Goal: Information Seeking & Learning: Learn about a topic

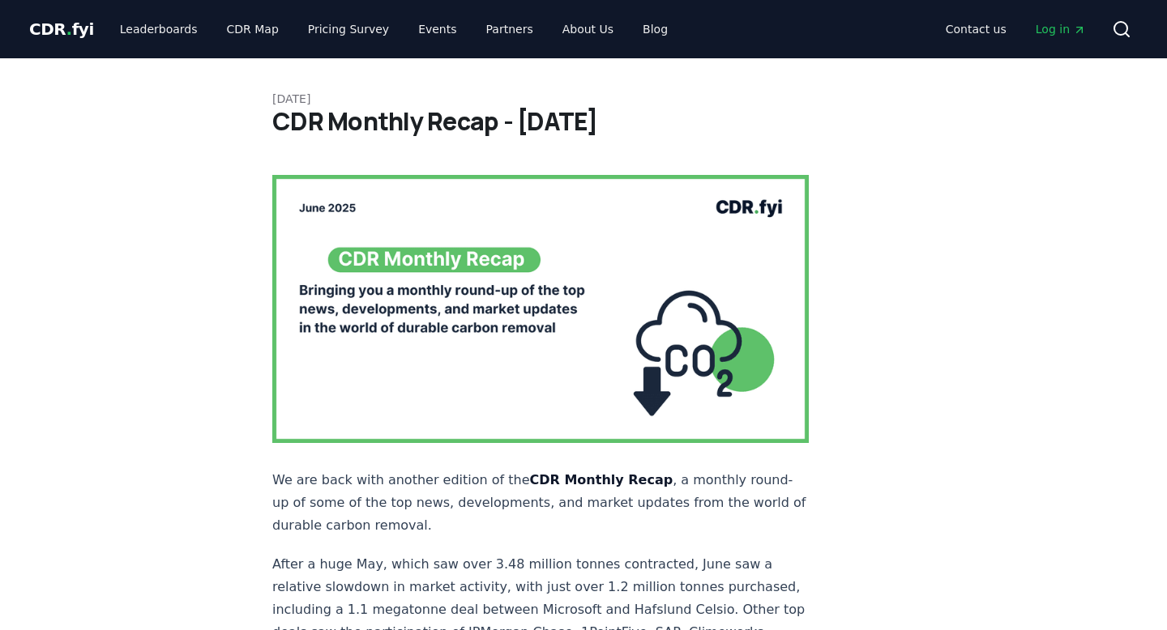
click at [60, 28] on span "CDR . fyi" at bounding box center [61, 28] width 65 height 19
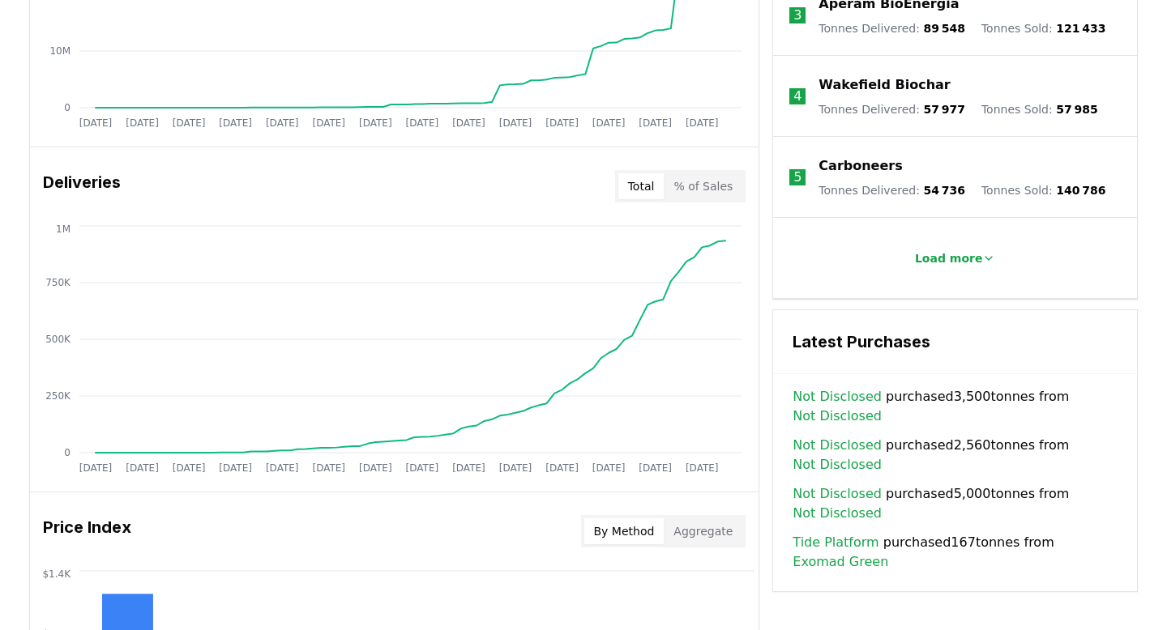
scroll to position [857, 0]
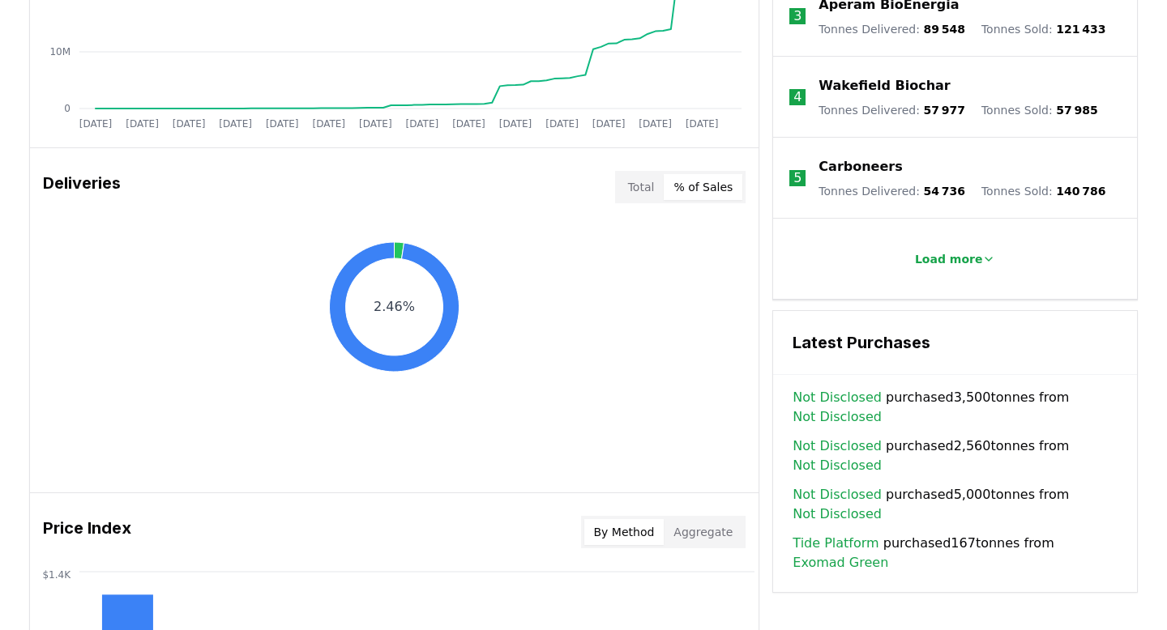
click at [701, 186] on button "% of Sales" at bounding box center [703, 187] width 79 height 26
click at [643, 192] on button "Total" at bounding box center [641, 187] width 46 height 26
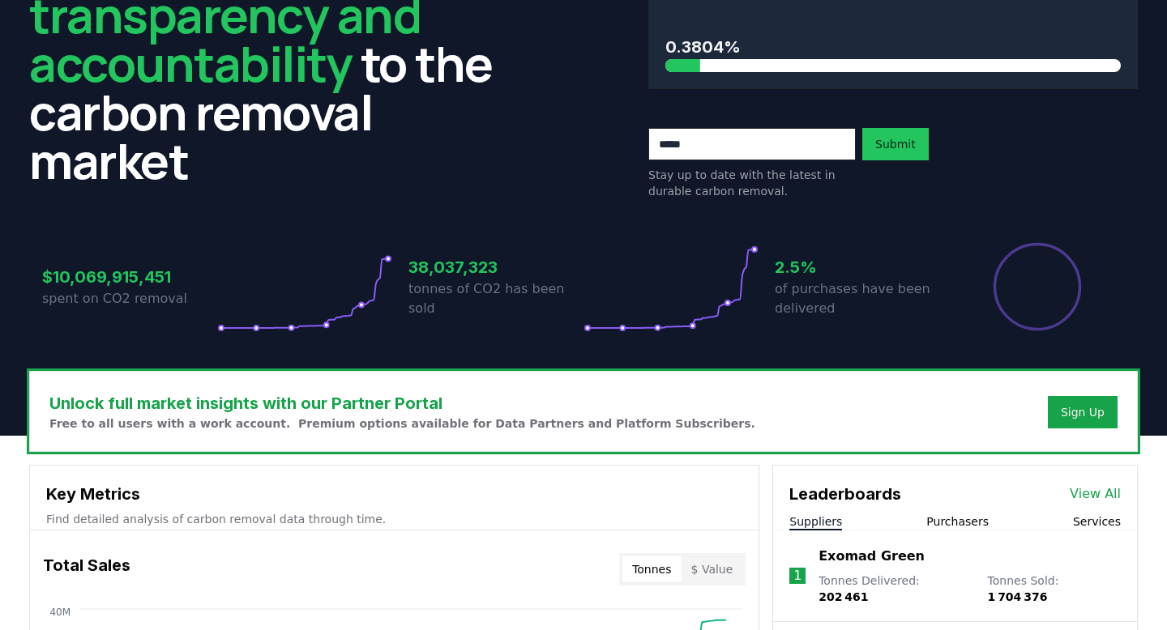
scroll to position [128, 0]
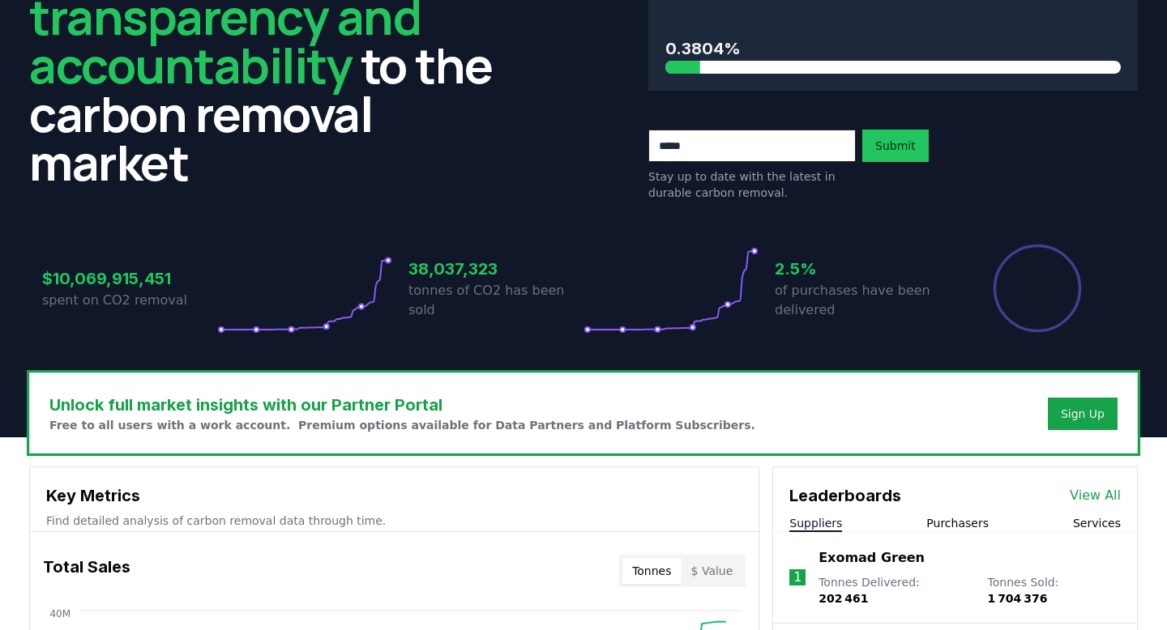
click at [463, 280] on h3 "38,037,323" at bounding box center [495, 269] width 175 height 24
click at [804, 267] on h3 "2.5%" at bounding box center [862, 269] width 175 height 24
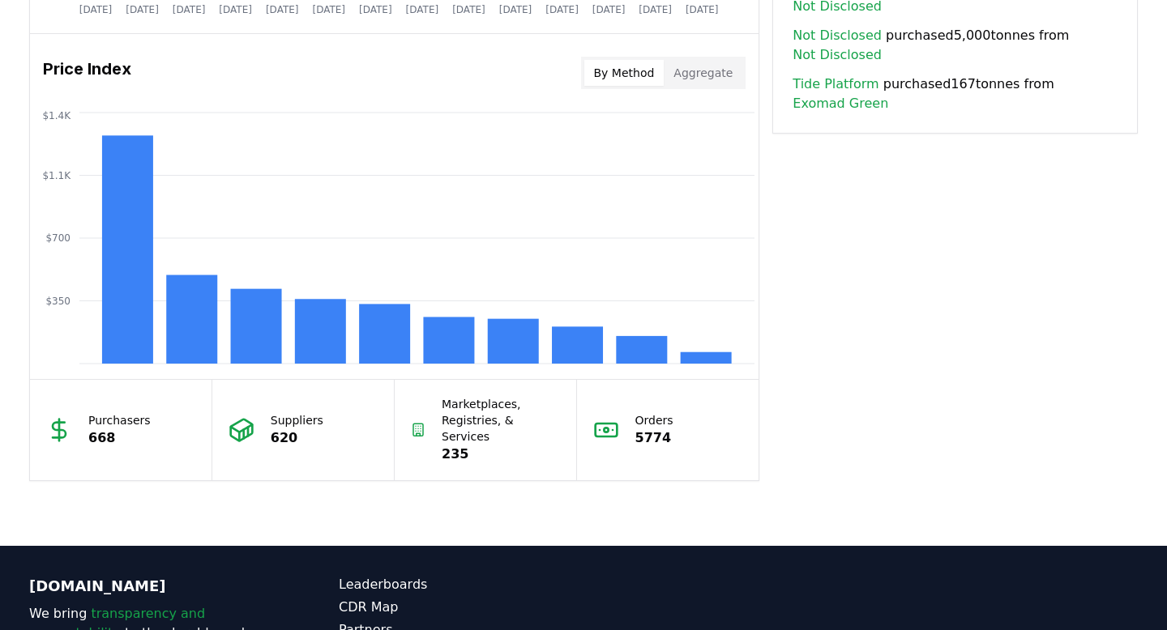
scroll to position [1475, 0]
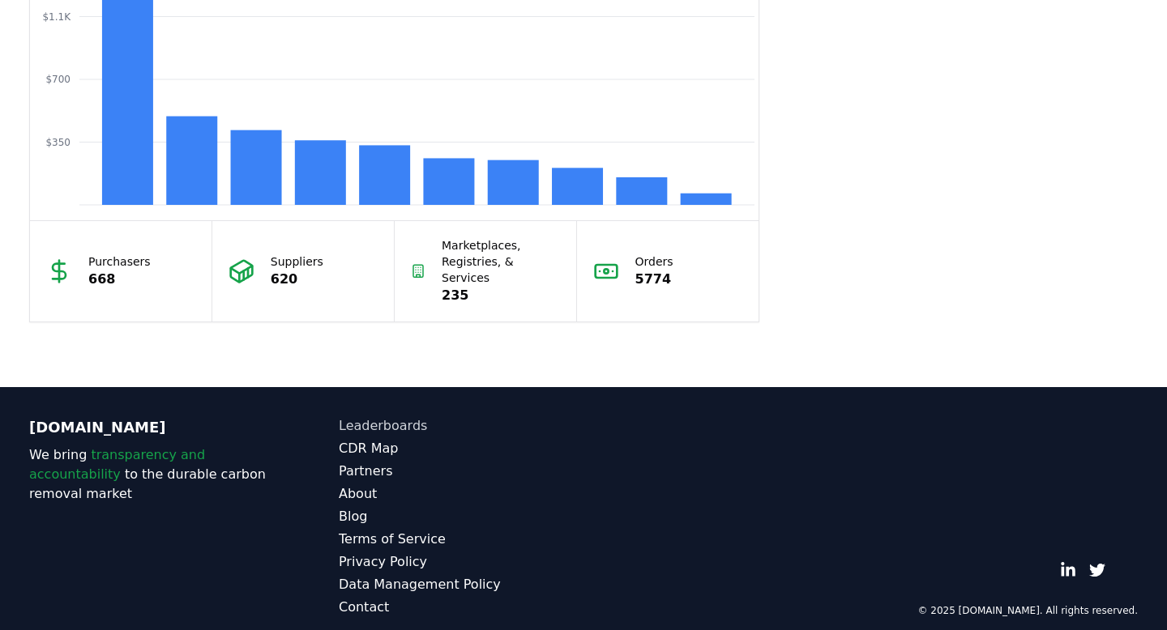
click at [378, 416] on link "Leaderboards" at bounding box center [461, 425] width 245 height 19
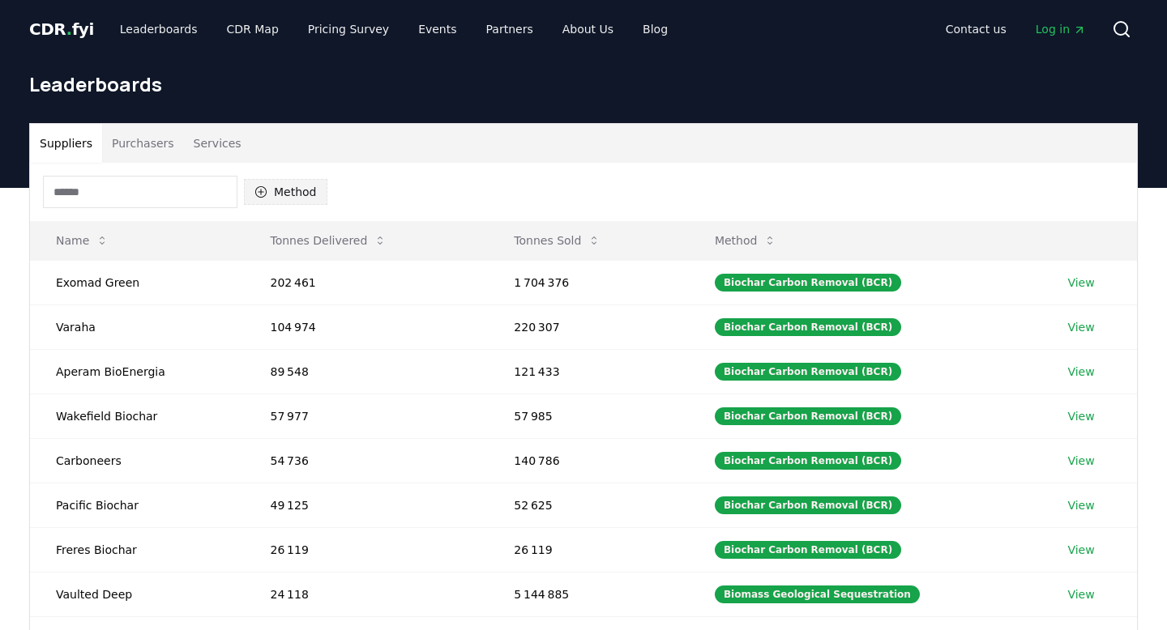
click at [281, 193] on button "Method" at bounding box center [285, 192] width 83 height 26
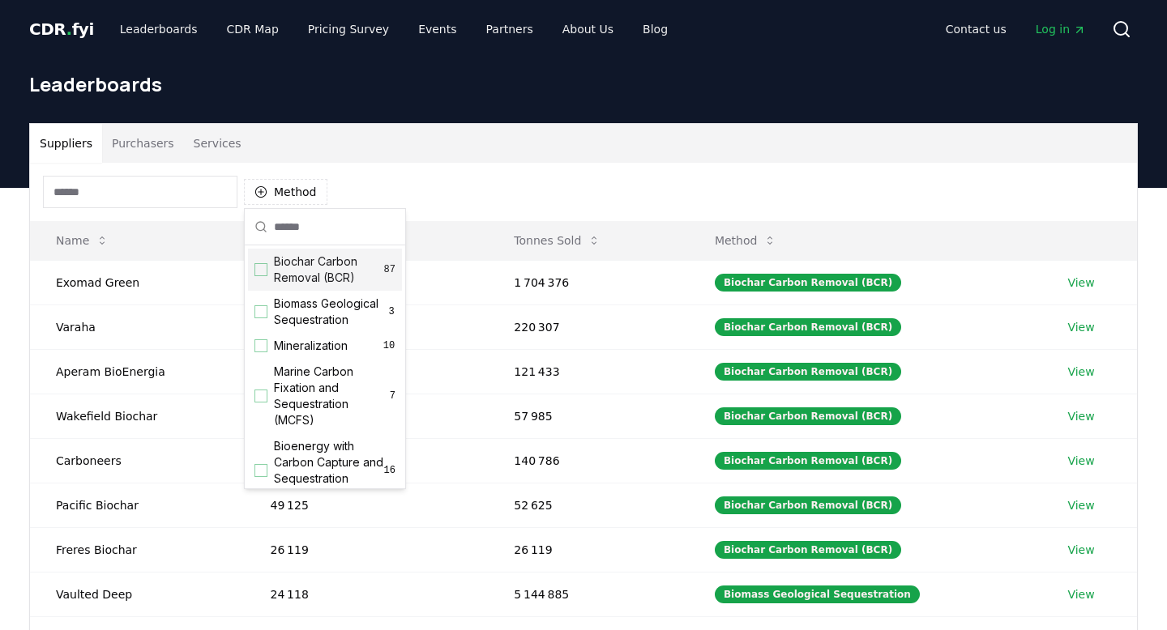
click at [322, 268] on span "Biochar Carbon Removal (BCR)" at bounding box center [329, 270] width 110 height 32
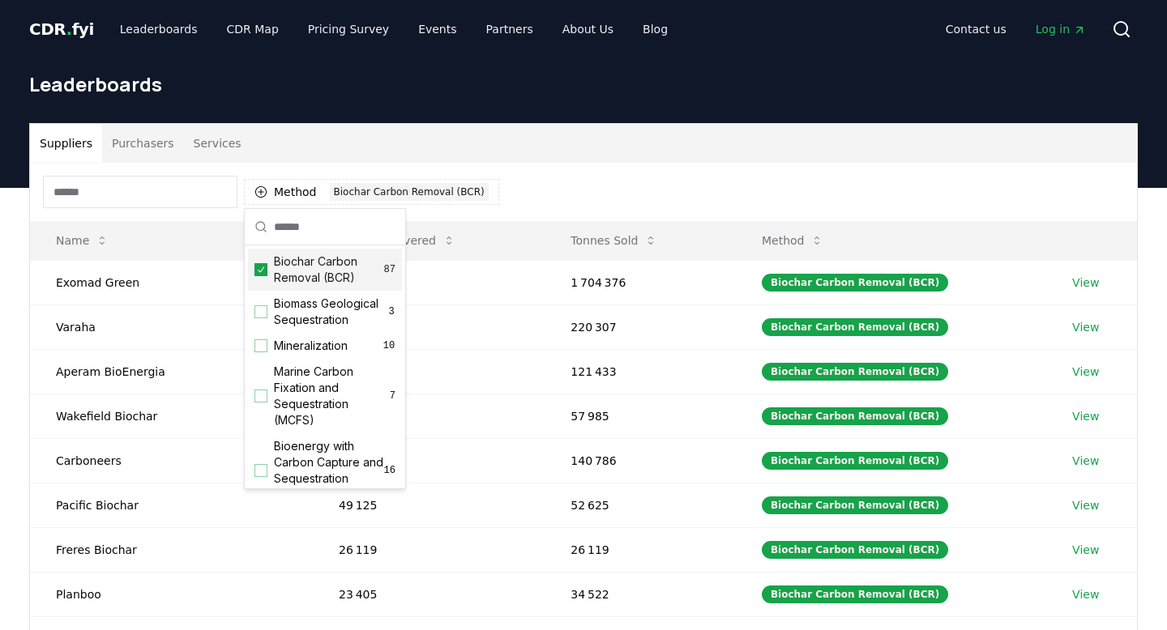
click at [647, 160] on div "Suppliers Purchasers Services" at bounding box center [583, 143] width 1107 height 39
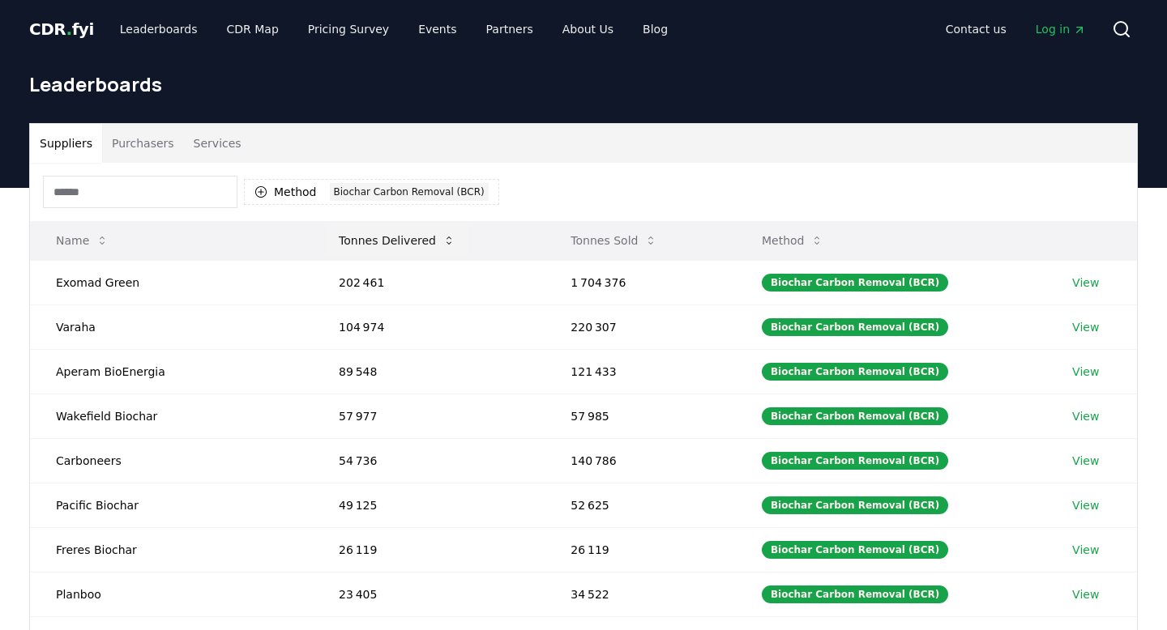
click at [395, 234] on button "Tonnes Delivered" at bounding box center [397, 240] width 143 height 32
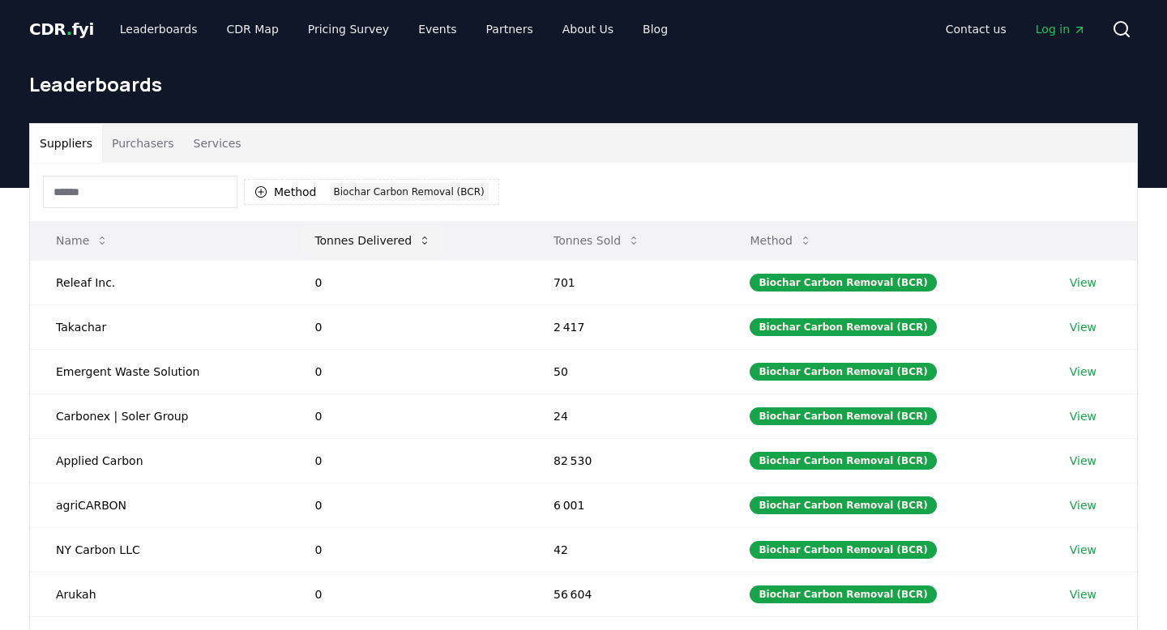
click at [395, 234] on button "Tonnes Delivered" at bounding box center [372, 240] width 143 height 32
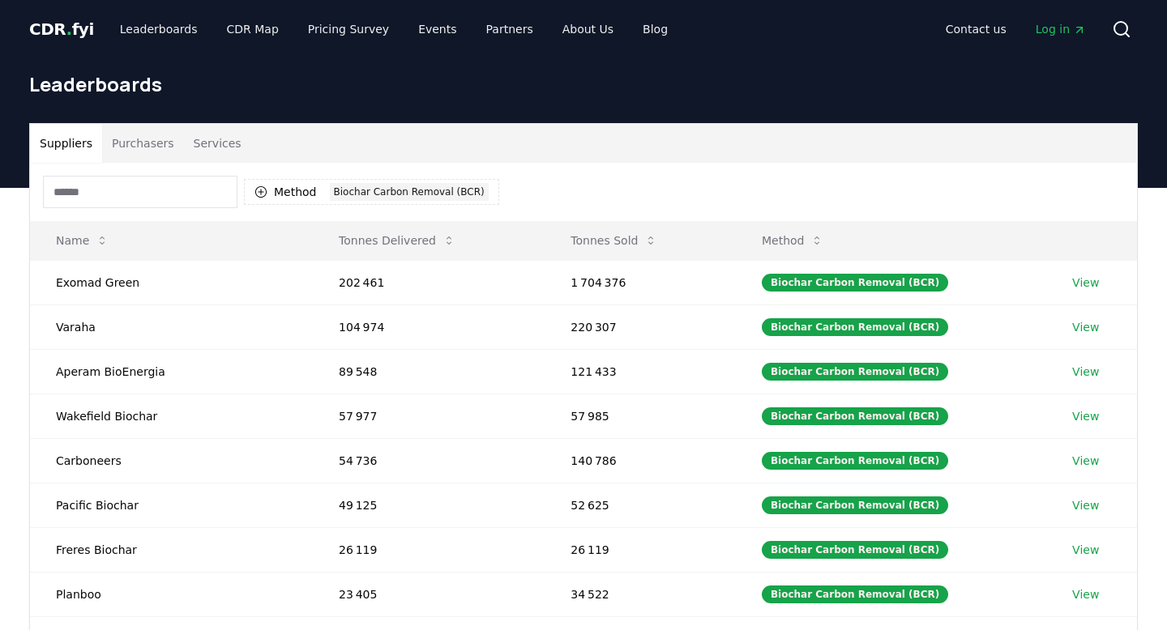
click at [810, 189] on div "Method 1 Biochar Carbon Removal (BCR)" at bounding box center [583, 192] width 1107 height 58
